Goal: Task Accomplishment & Management: Use online tool/utility

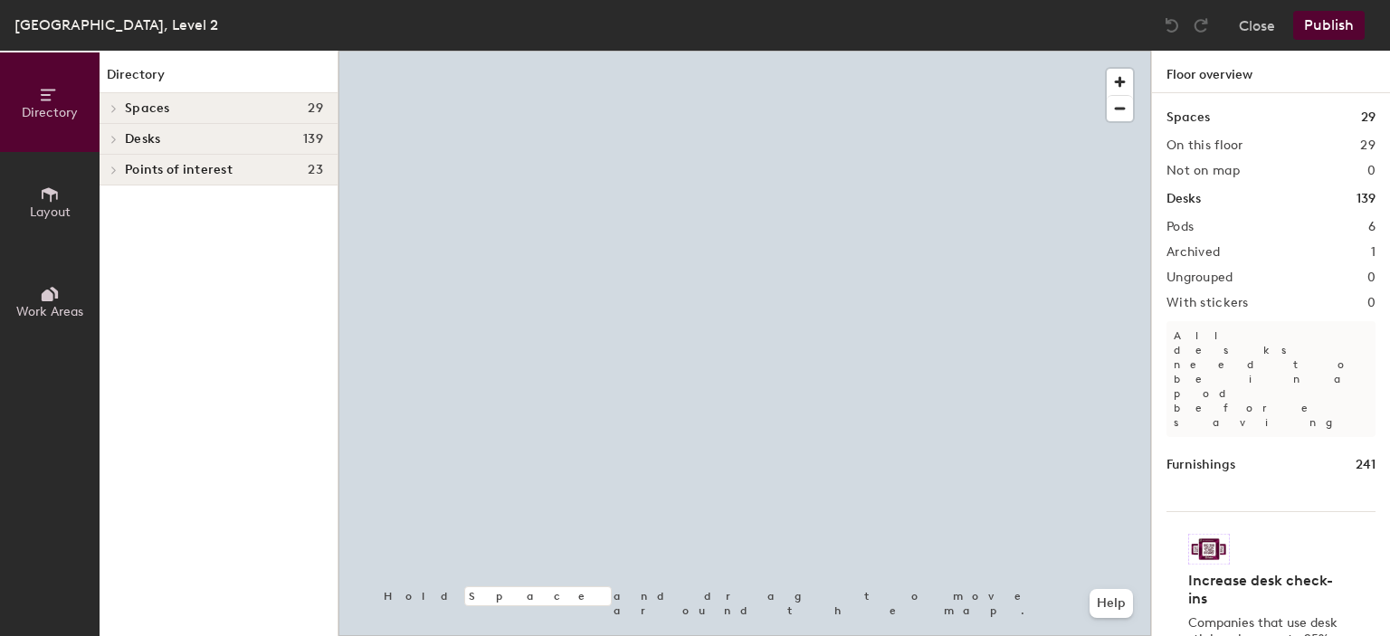
click at [170, 104] on h4 "Spaces 29" at bounding box center [224, 108] width 198 height 14
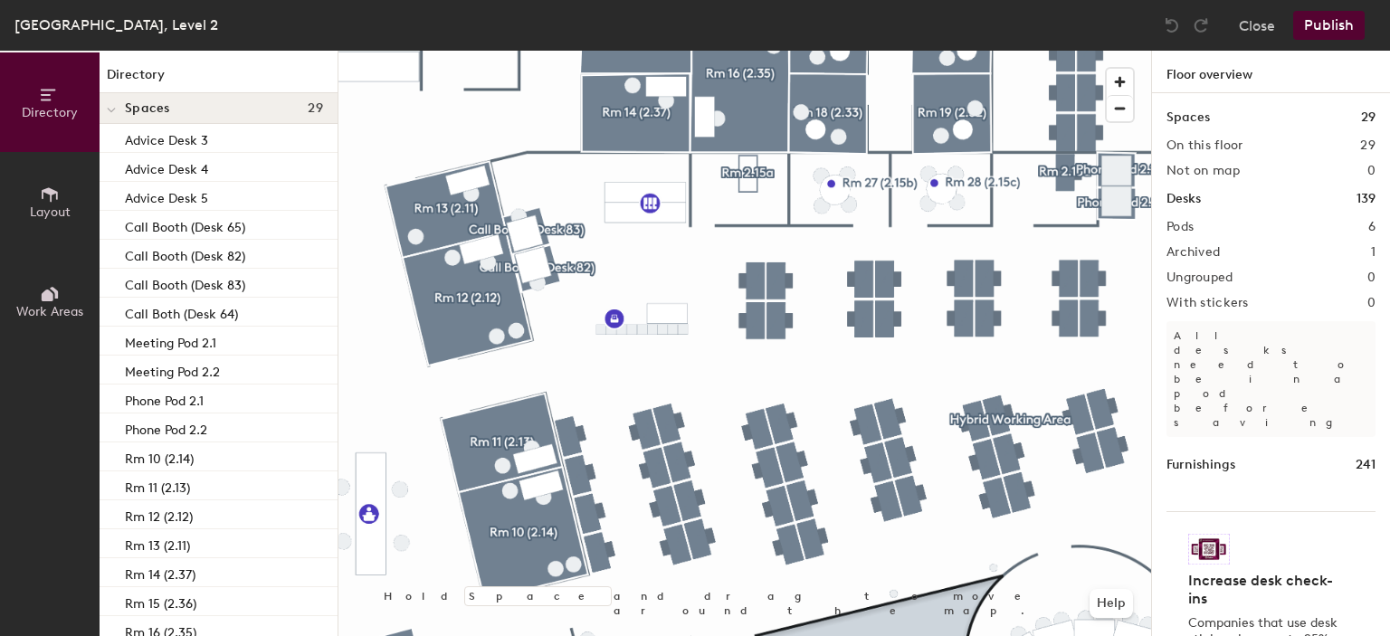
click at [167, 108] on span "Spaces" at bounding box center [147, 108] width 45 height 14
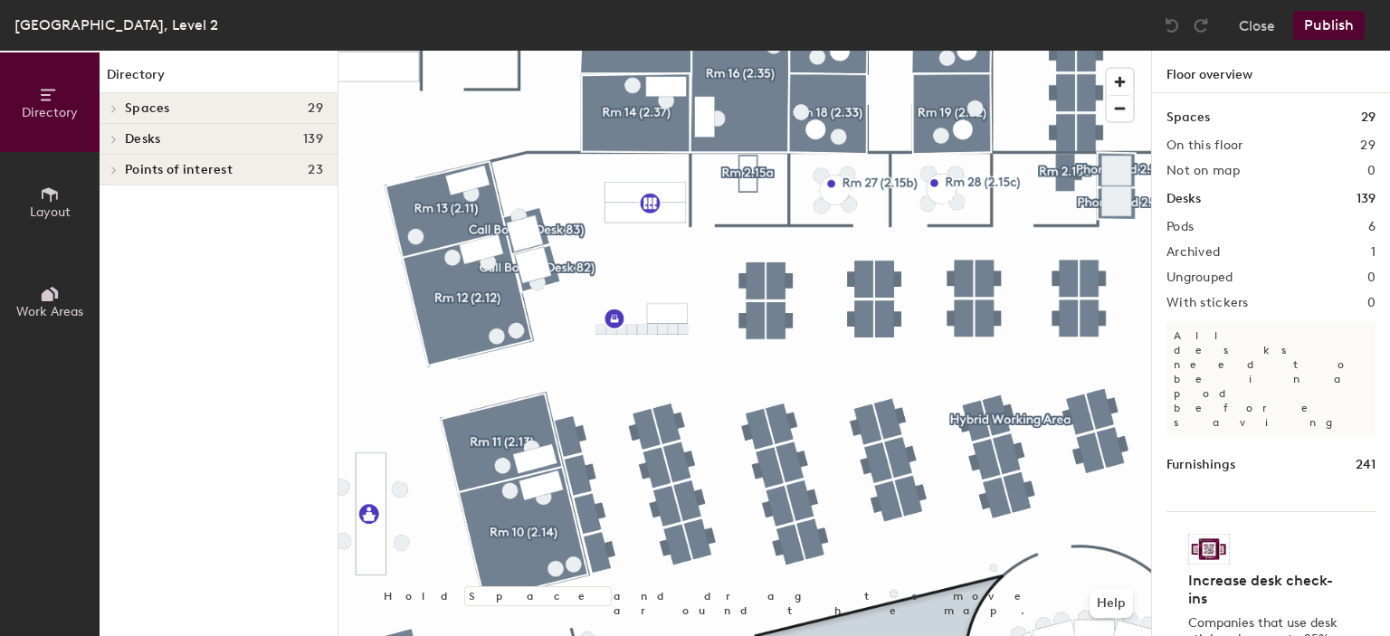
click at [41, 213] on span "Layout" at bounding box center [50, 212] width 41 height 15
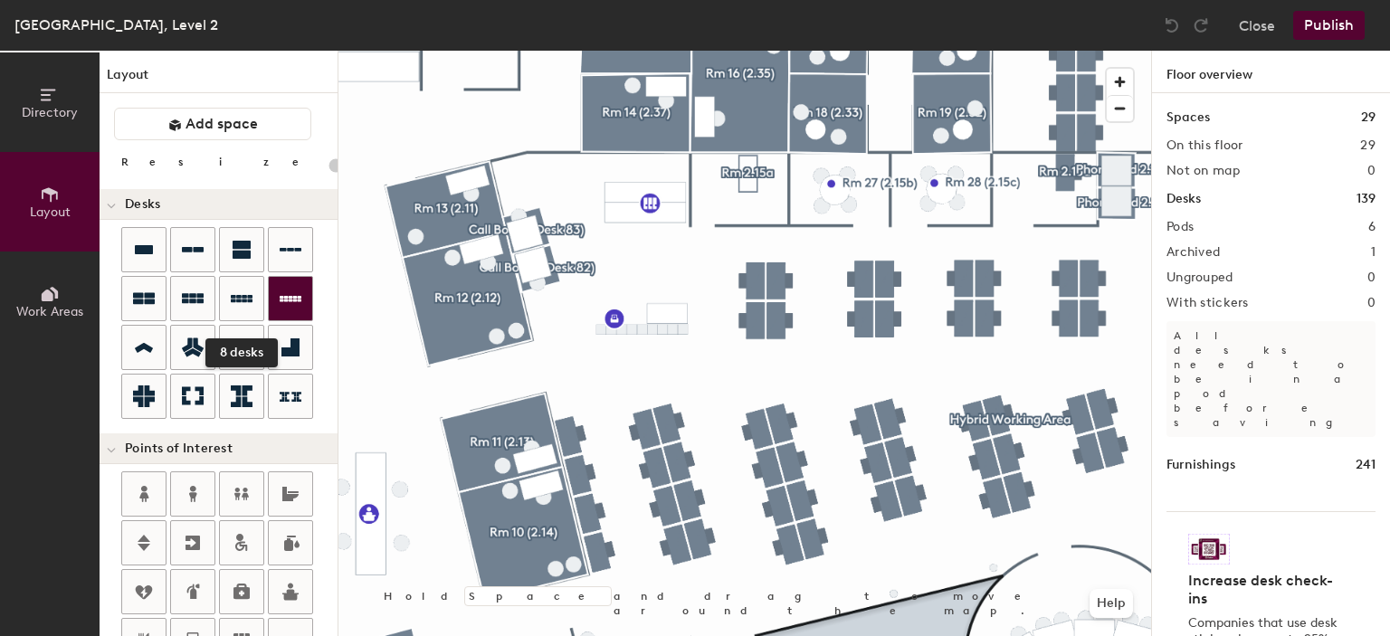
click at [251, 303] on icon at bounding box center [242, 299] width 22 height 22
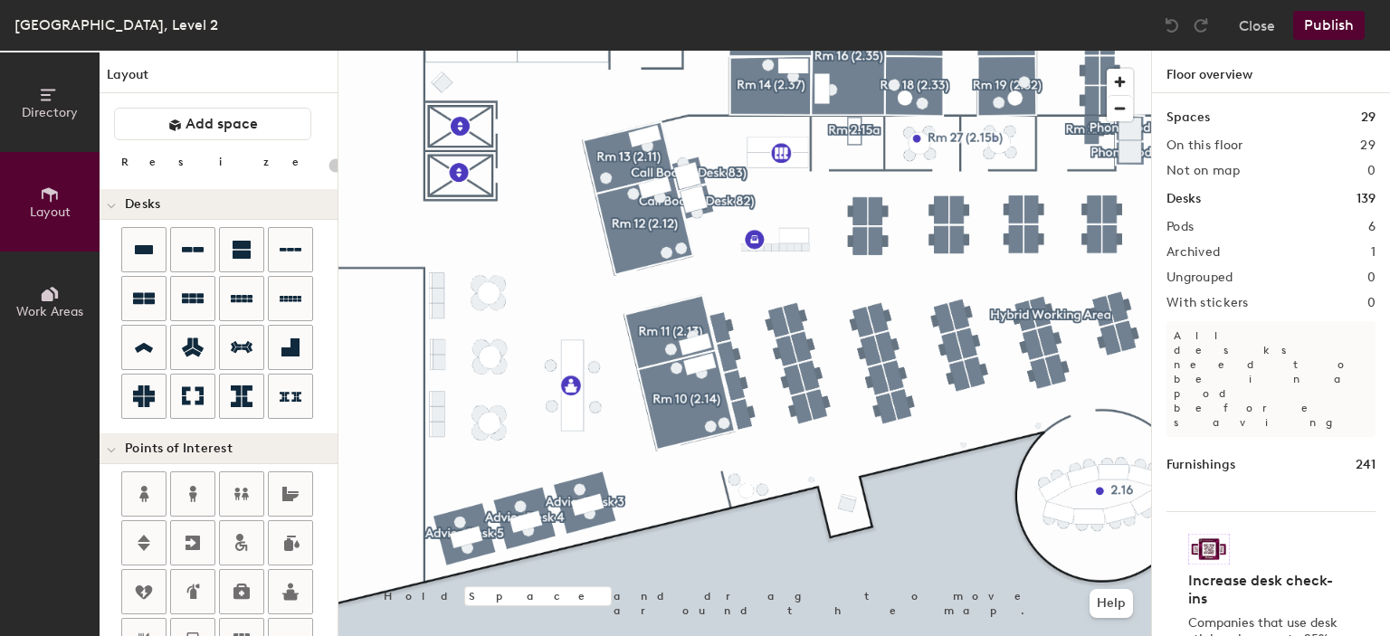
click at [51, 118] on span "Directory" at bounding box center [50, 112] width 56 height 15
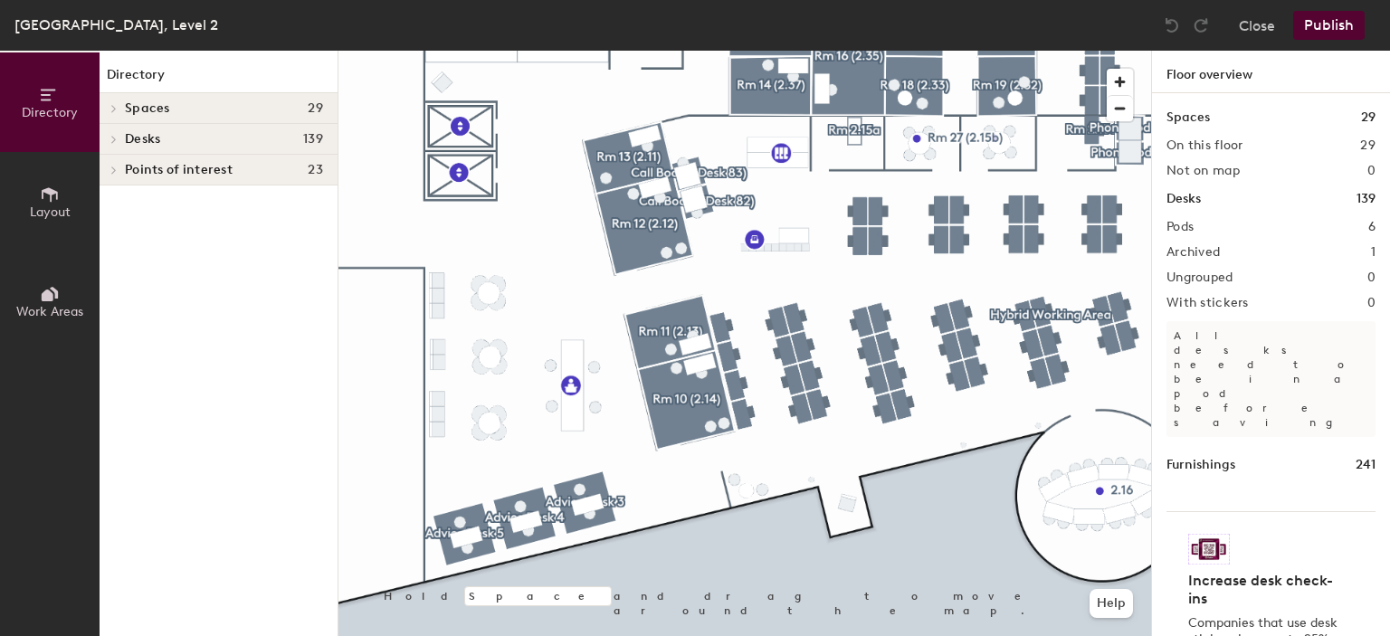
click at [50, 211] on span "Layout" at bounding box center [50, 212] width 41 height 15
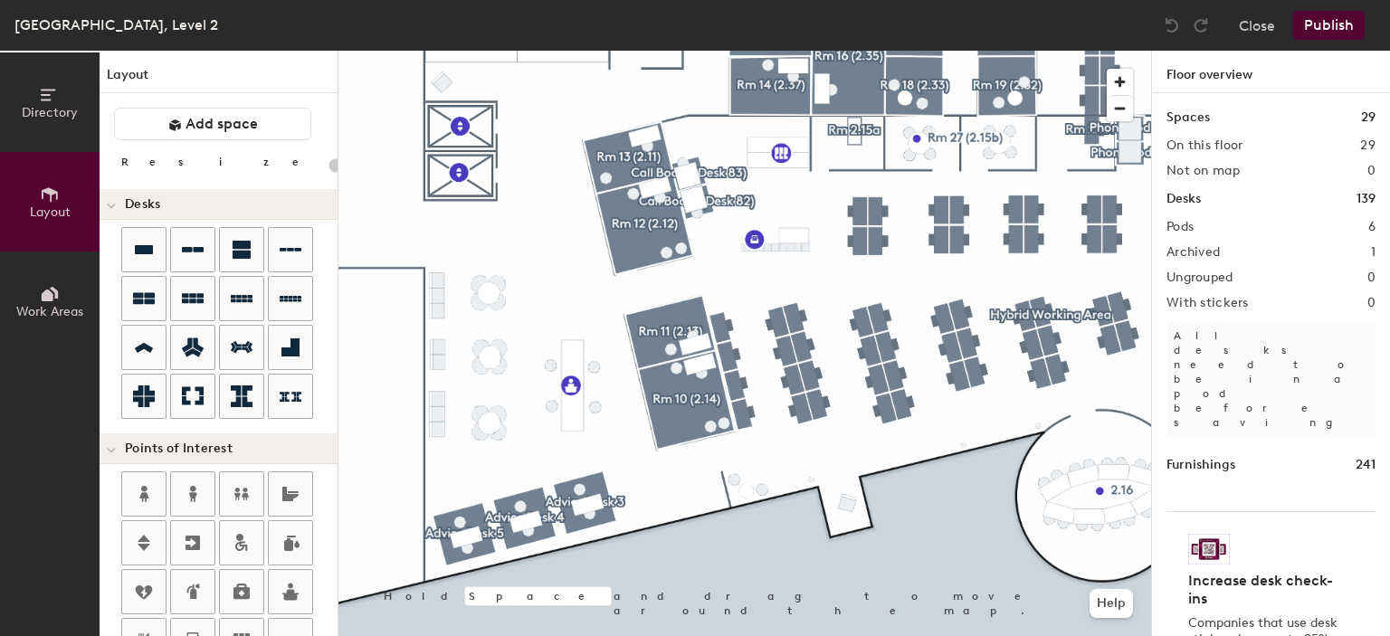
click at [43, 324] on button "Work Areas" at bounding box center [50, 302] width 100 height 100
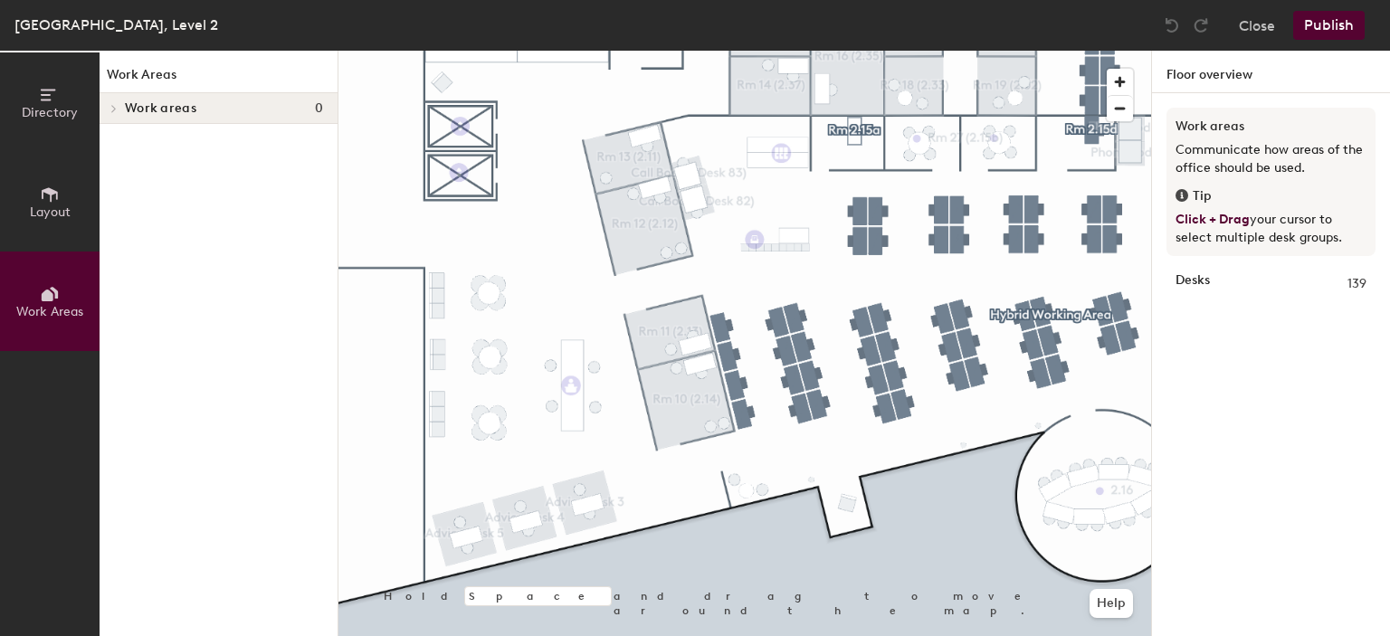
click at [65, 219] on span "Layout" at bounding box center [50, 212] width 41 height 15
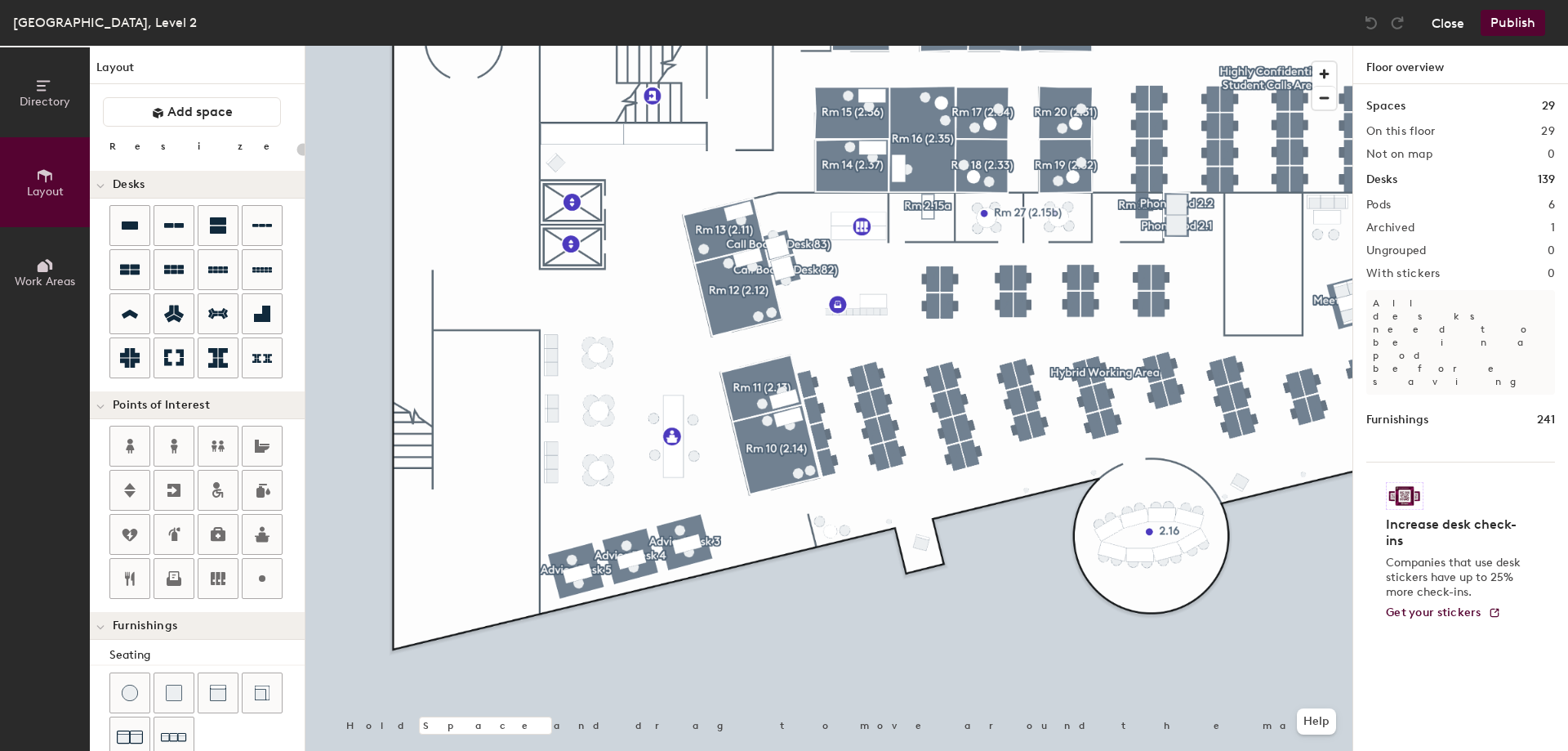
click at [1254, 30] on button "Close" at bounding box center [1448, 23] width 32 height 26
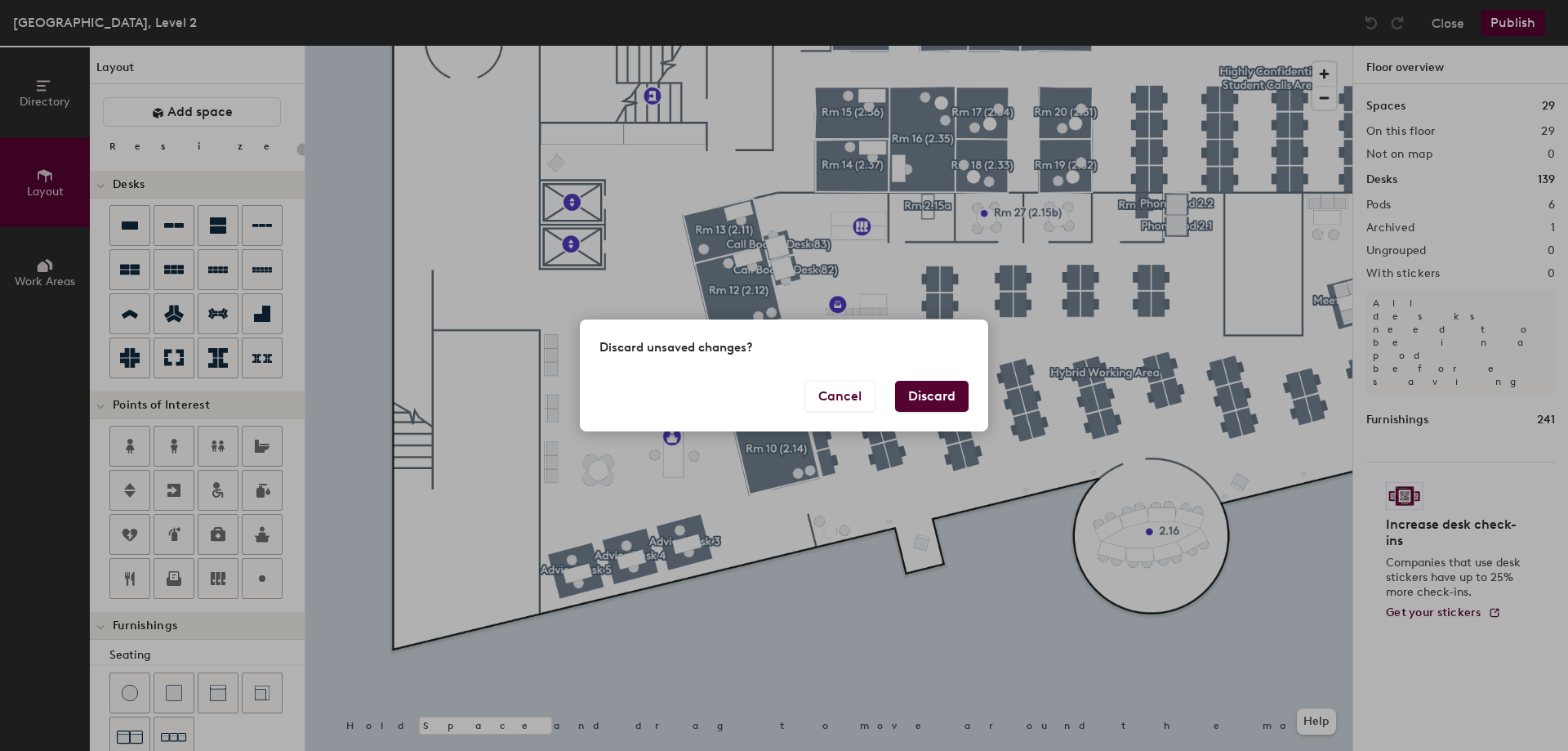
click at [973, 403] on div "Cancel Discard" at bounding box center [784, 406] width 409 height 51
click at [965, 402] on button "Discard" at bounding box center [931, 396] width 73 height 31
type input "20"
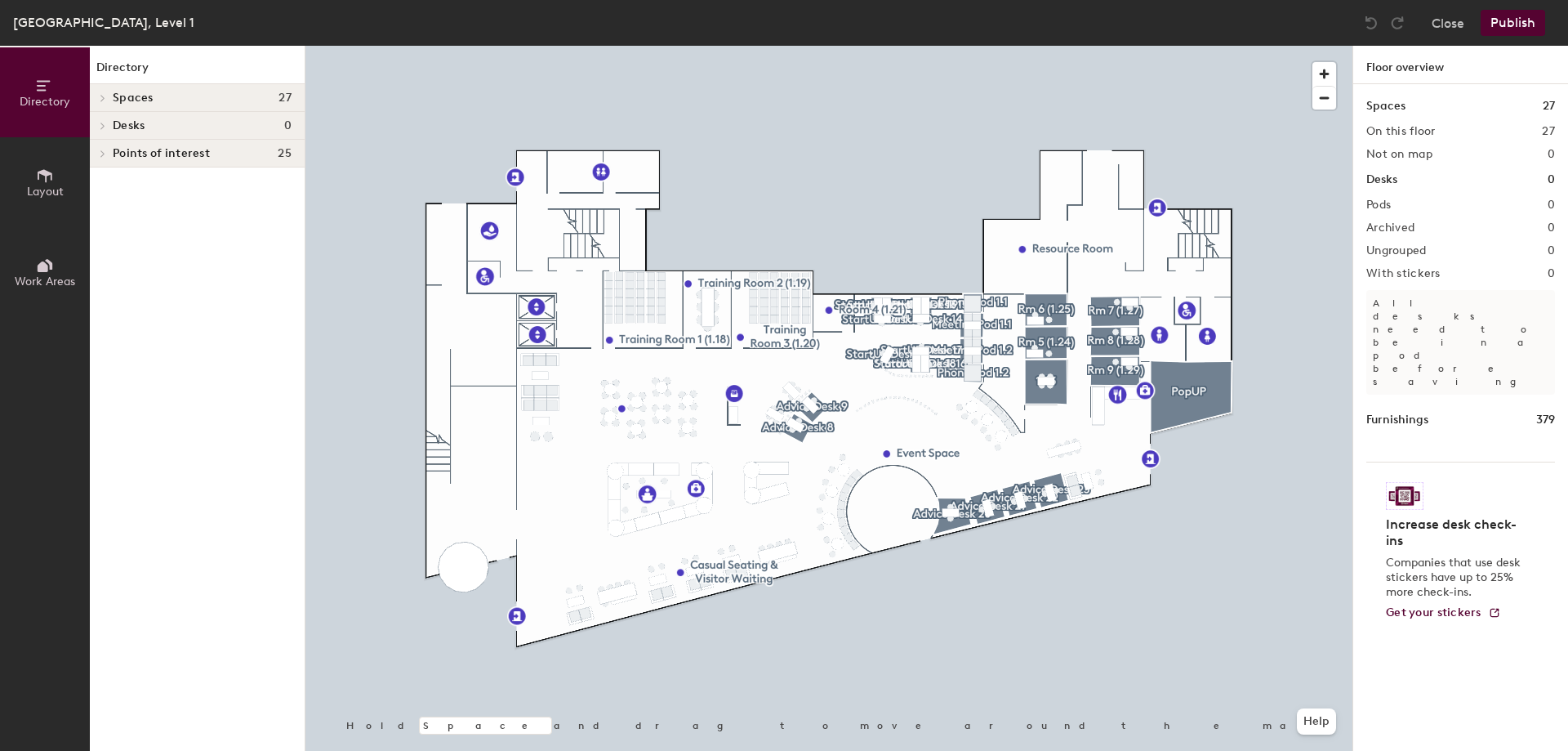
click at [1475, 35] on div "Close Publish" at bounding box center [1456, 23] width 197 height 26
click at [1462, 35] on button "Close" at bounding box center [1448, 23] width 32 height 26
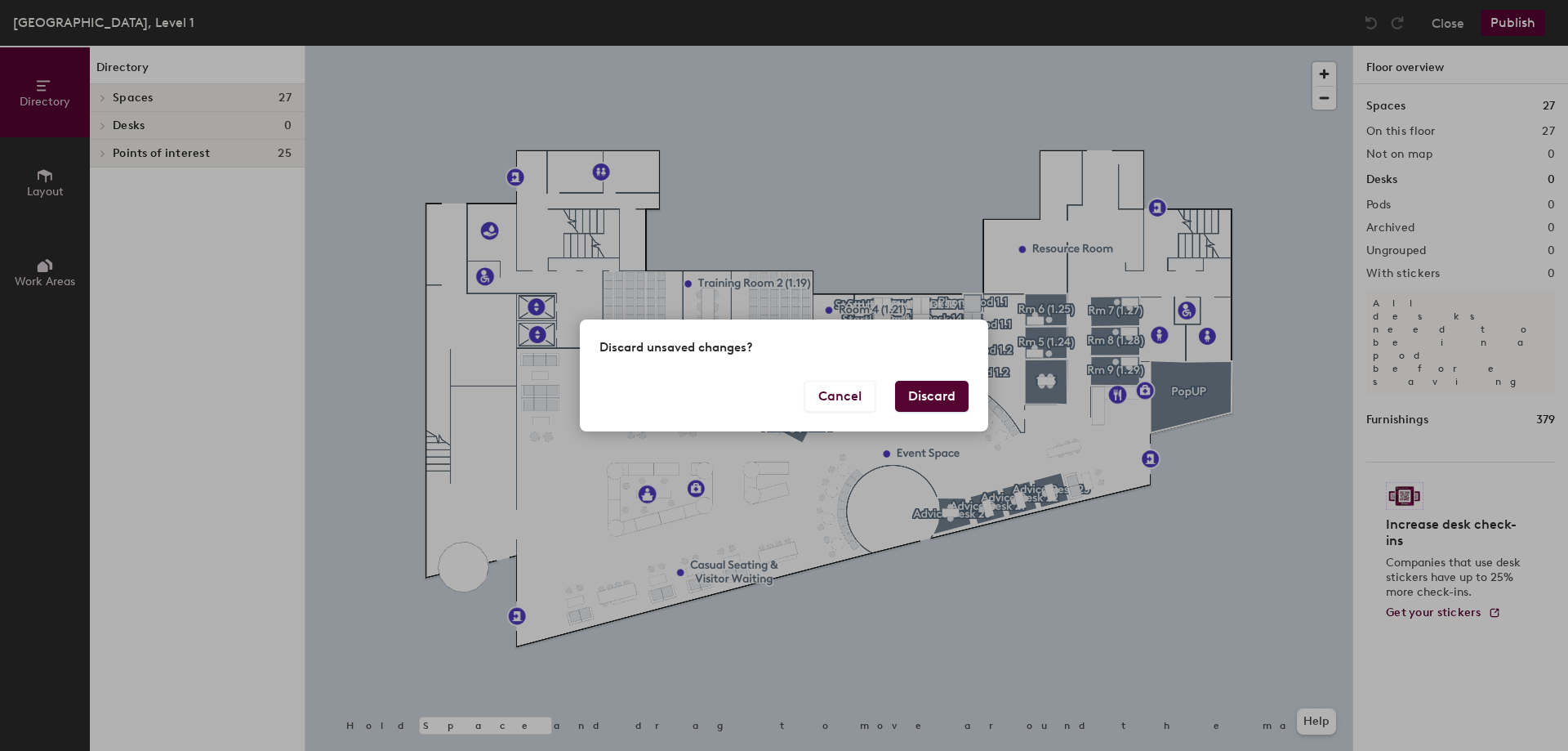
click at [960, 404] on button "Discard" at bounding box center [931, 396] width 73 height 31
